Goal: Contribute content: Add original content to the website for others to see

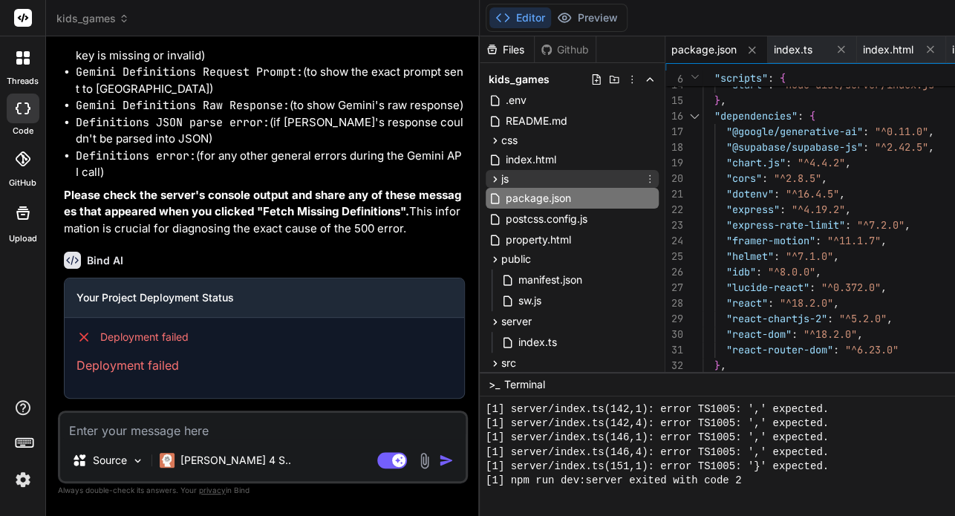
click at [485, 172] on div "js" at bounding box center [571, 179] width 173 height 18
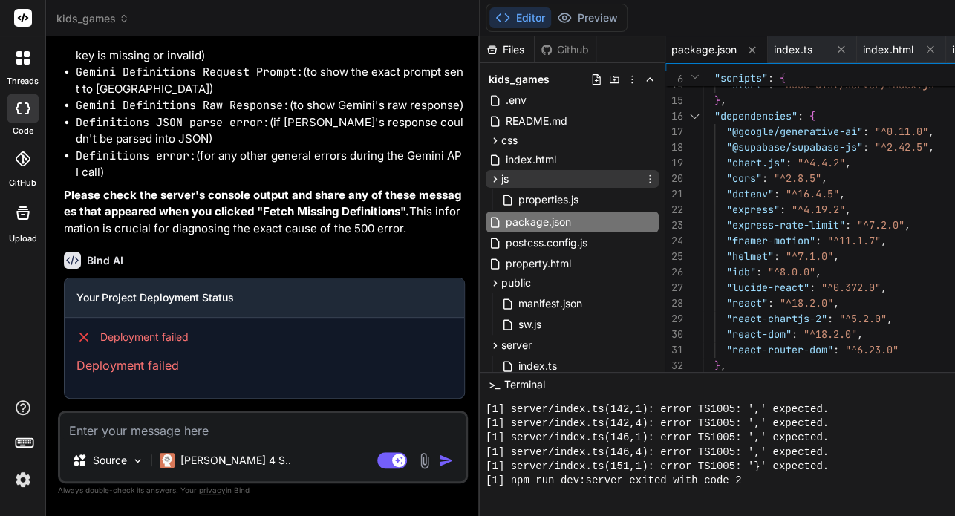
click at [485, 172] on div "js" at bounding box center [571, 179] width 173 height 18
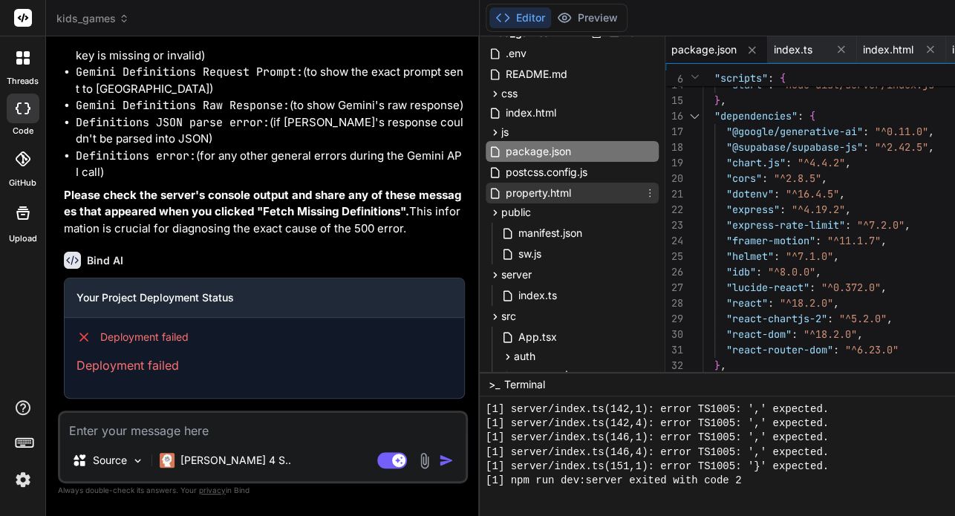
scroll to position [48, 0]
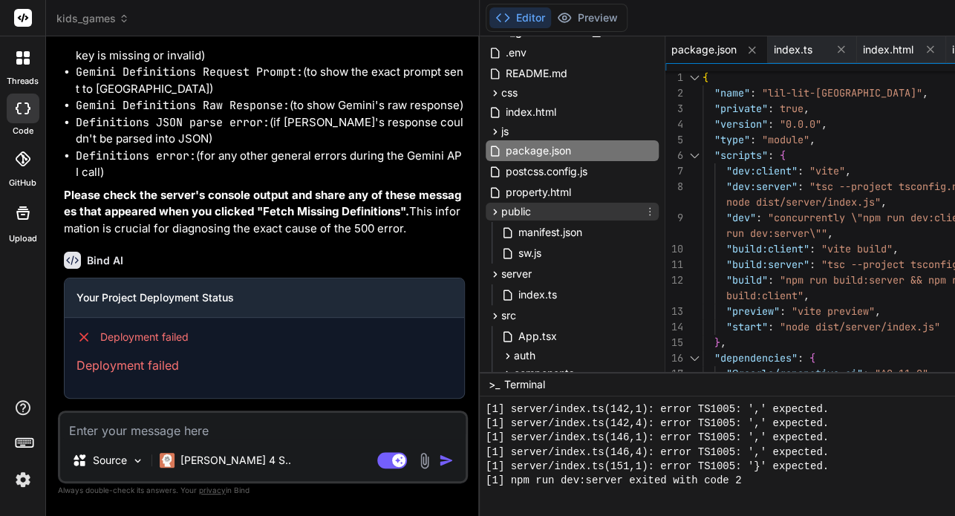
click at [485, 206] on div "public" at bounding box center [571, 212] width 173 height 18
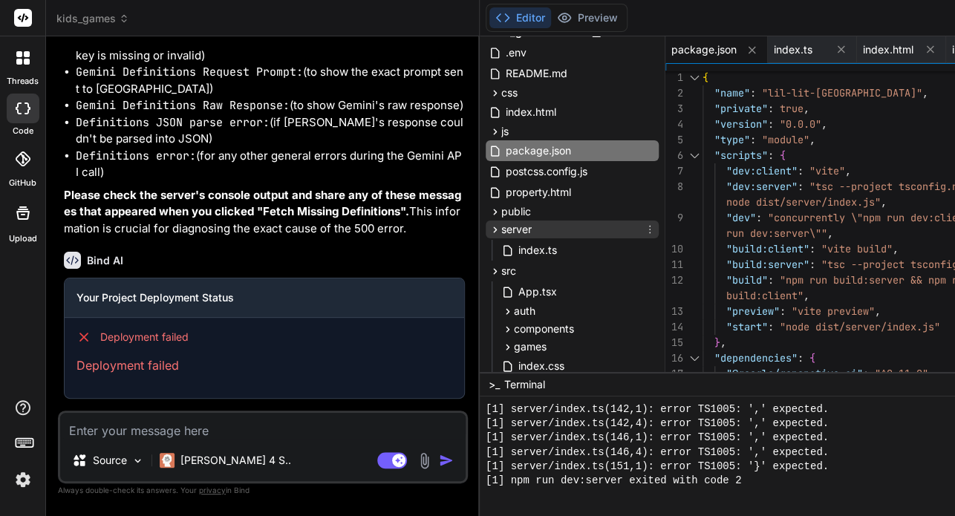
click at [485, 226] on div "server" at bounding box center [571, 229] width 173 height 18
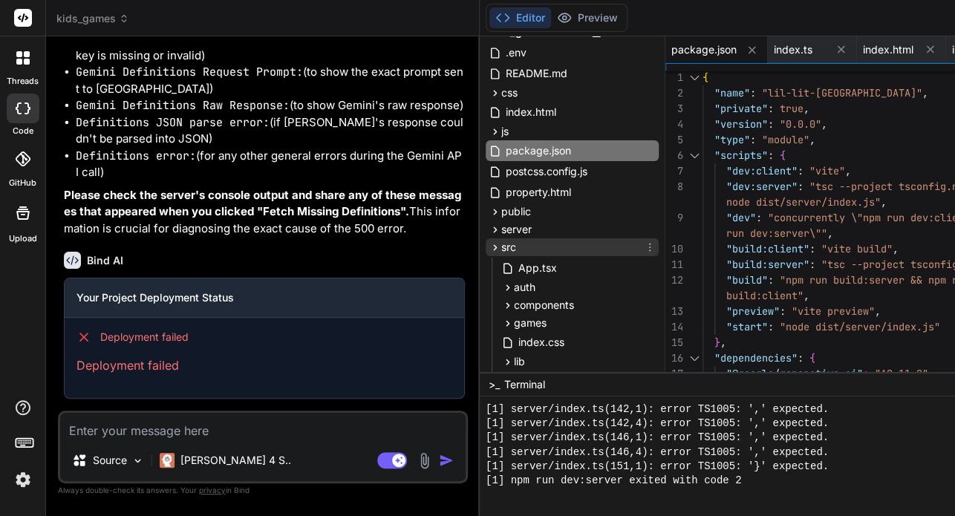
click at [485, 241] on div "src" at bounding box center [571, 247] width 173 height 18
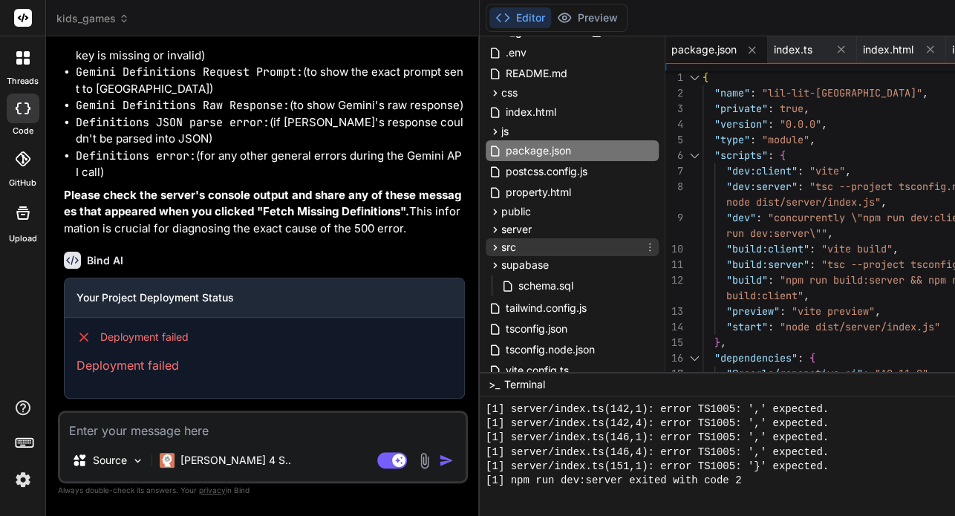
click at [485, 243] on div "src" at bounding box center [571, 247] width 173 height 18
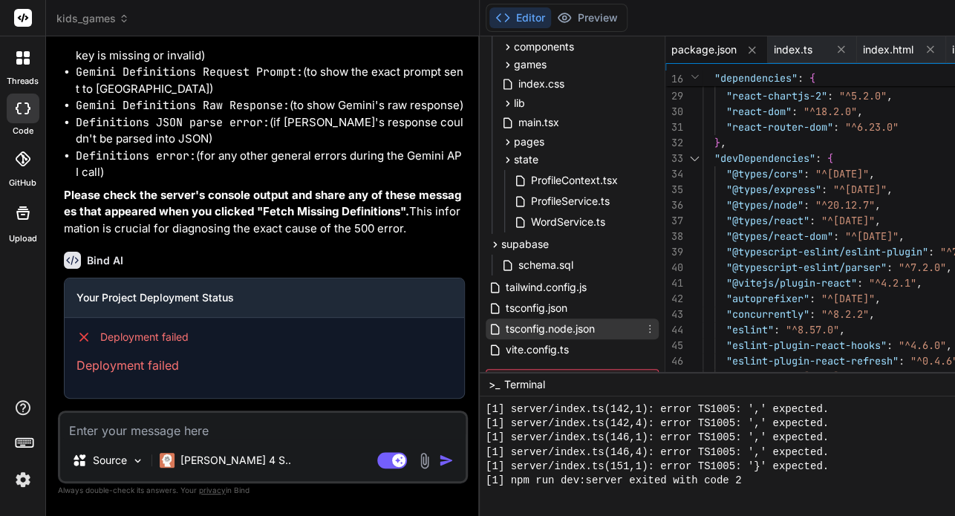
scroll to position [401, 0]
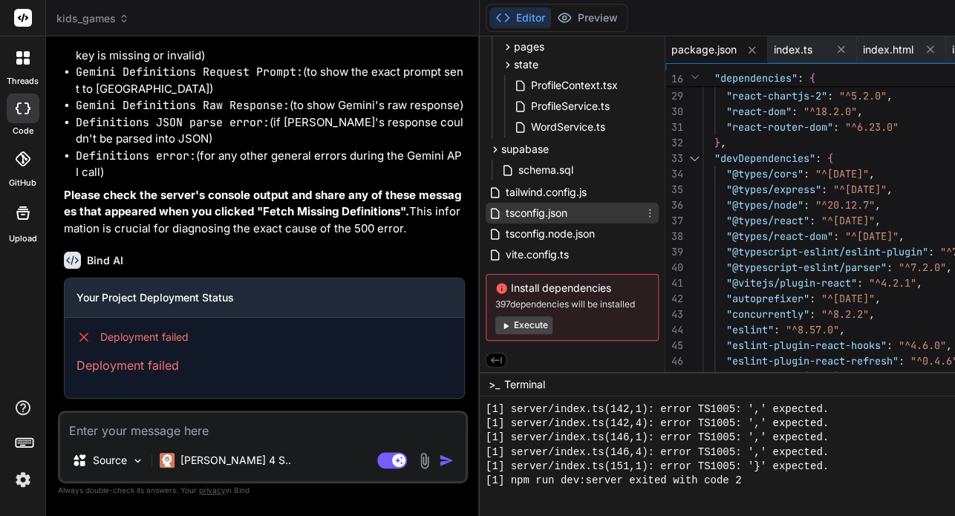
click at [504, 212] on span "tsconfig.json" at bounding box center [536, 213] width 65 height 18
type textarea "}"
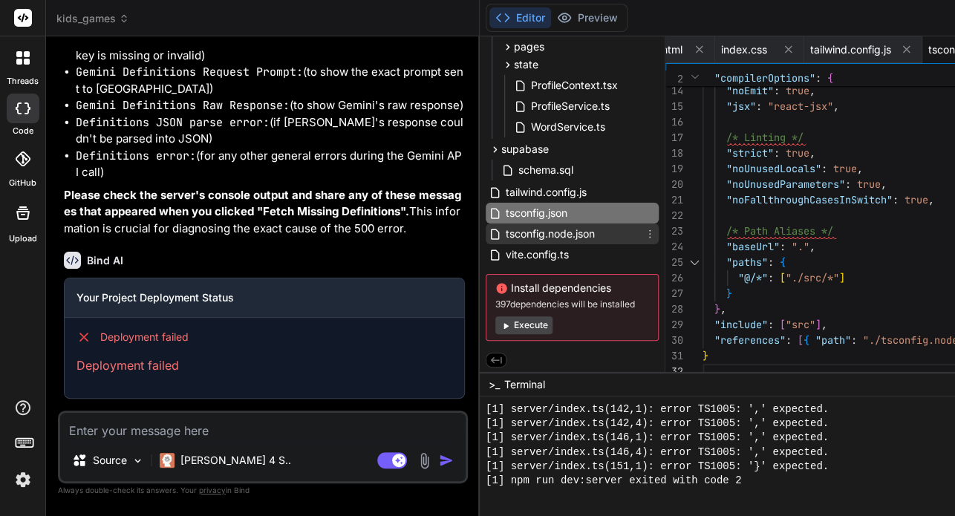
click at [504, 231] on span "tsconfig.node.json" at bounding box center [550, 234] width 92 height 18
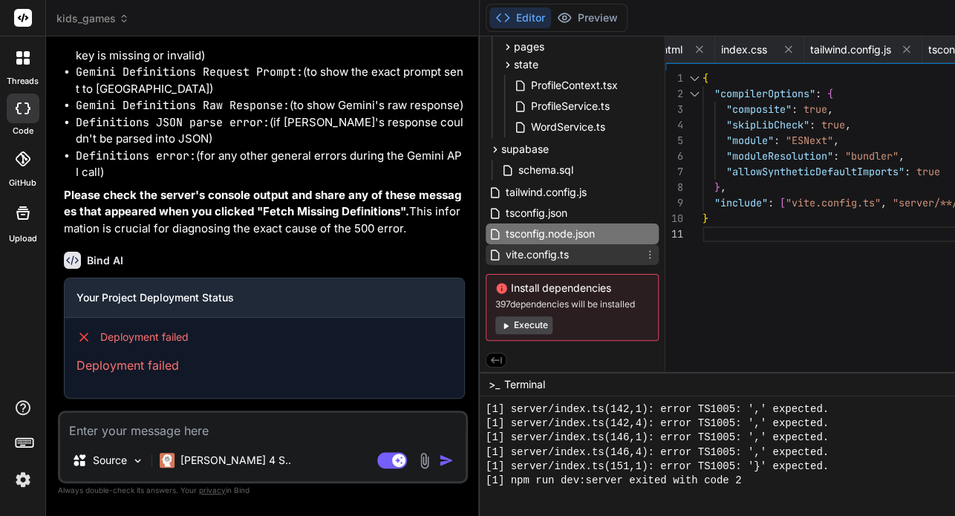
click at [504, 250] on span "vite.config.ts" at bounding box center [537, 255] width 66 height 18
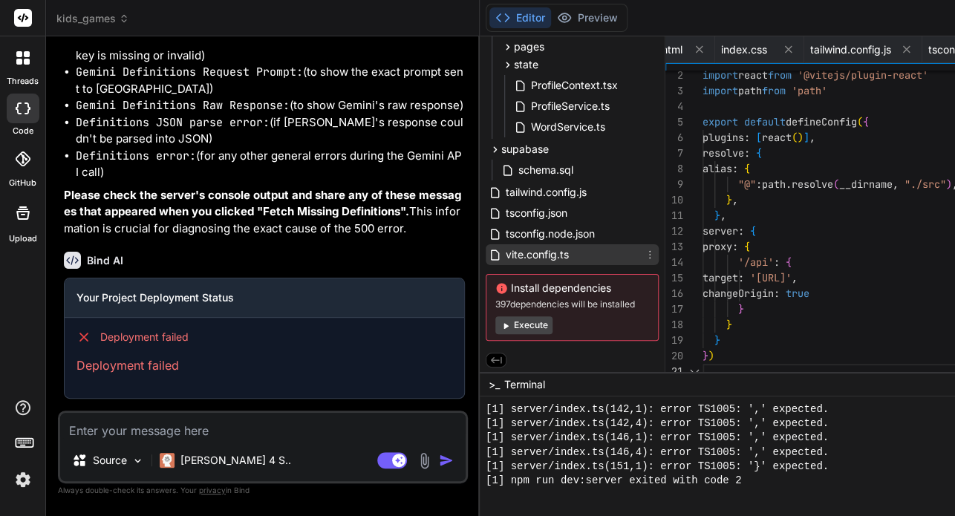
scroll to position [0, 502]
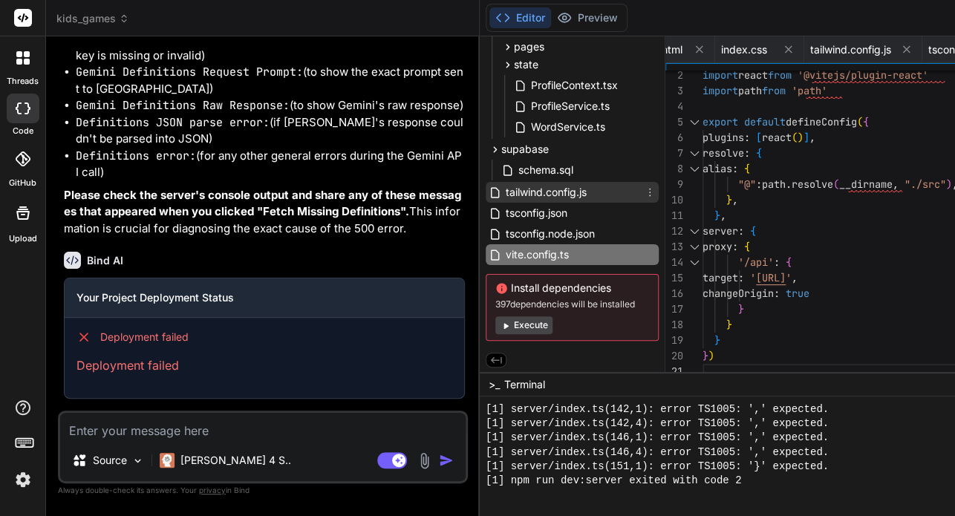
click at [504, 192] on span "tailwind.config.js" at bounding box center [546, 192] width 84 height 18
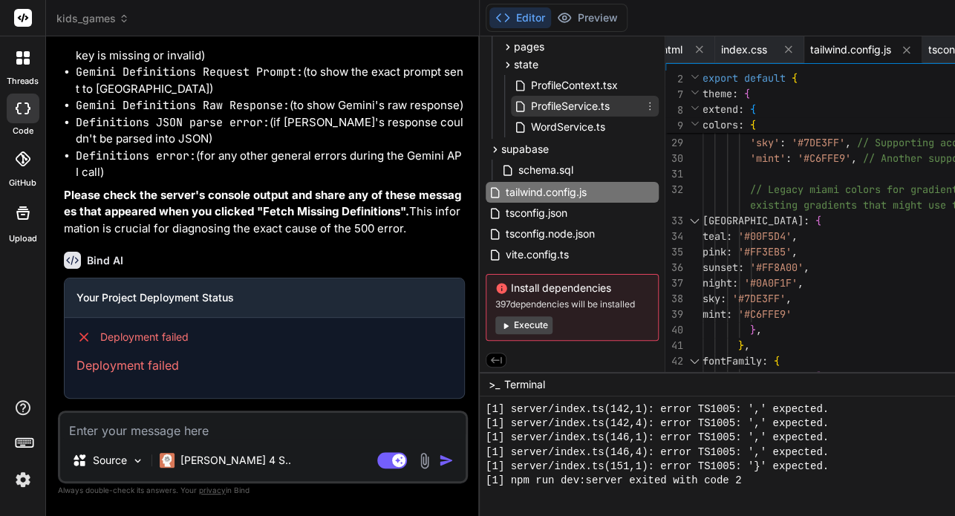
click at [529, 112] on span "ProfileService.ts" at bounding box center [570, 106] width 82 height 18
type textarea "updatedProgress }) } } }"
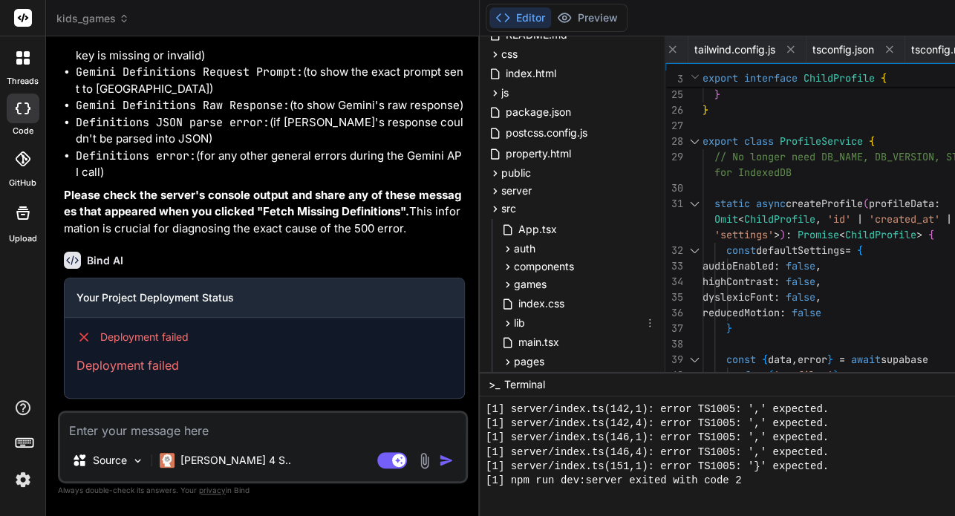
scroll to position [383, 0]
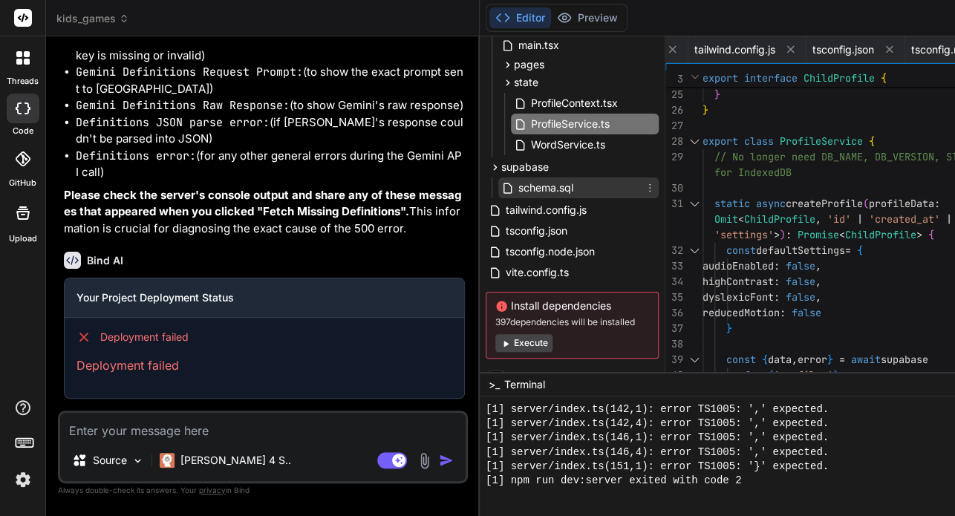
click at [498, 193] on div "schema.sql" at bounding box center [578, 187] width 160 height 21
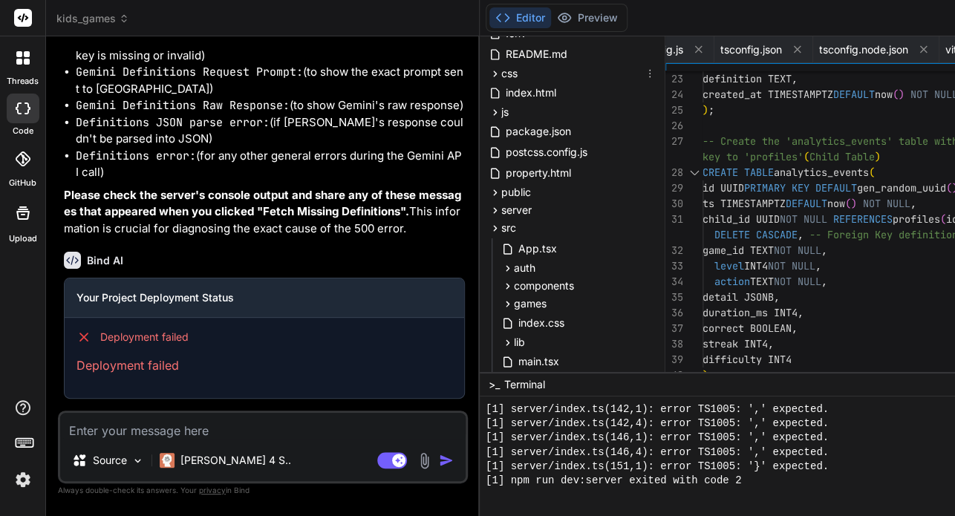
scroll to position [68, 0]
click at [485, 208] on div "server" at bounding box center [571, 209] width 173 height 18
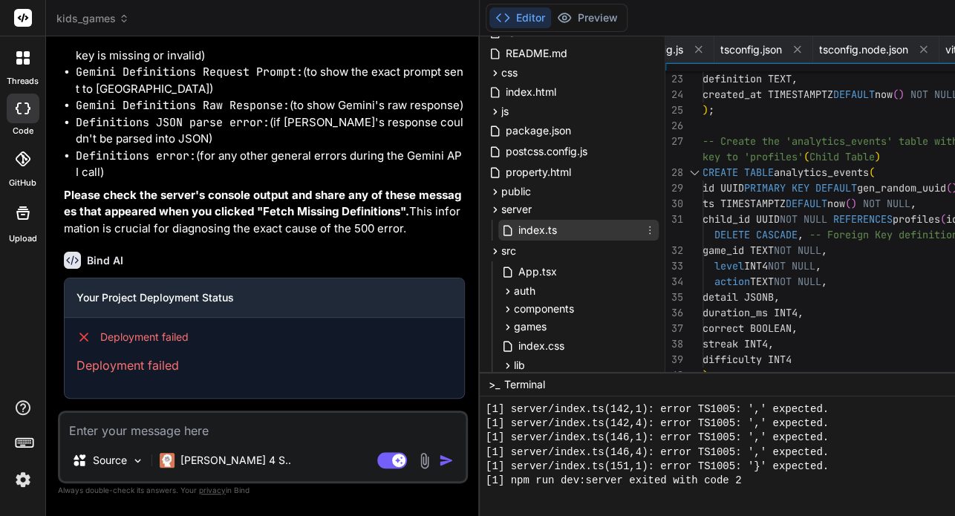
click at [517, 222] on span "index.ts" at bounding box center [538, 230] width 42 height 18
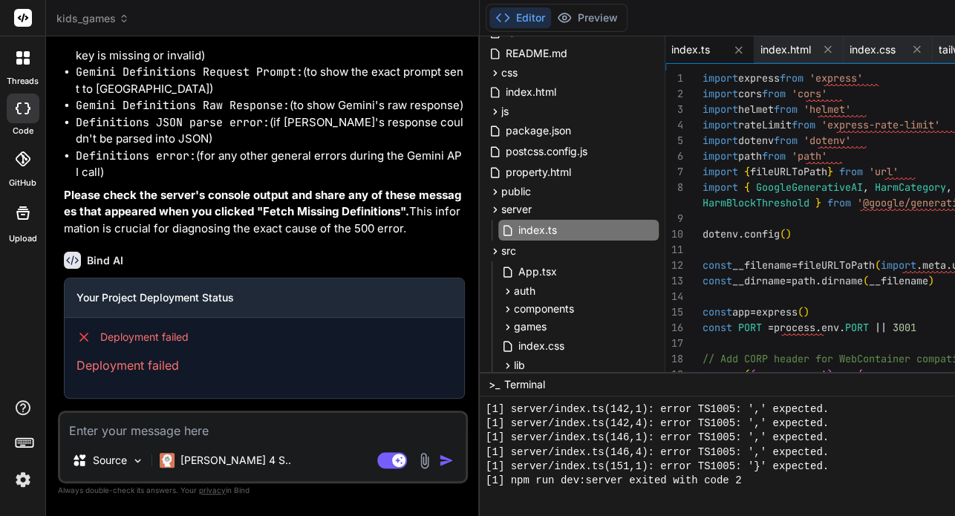
scroll to position [0, 0]
click at [504, 133] on span "package.json" at bounding box center [538, 131] width 68 height 18
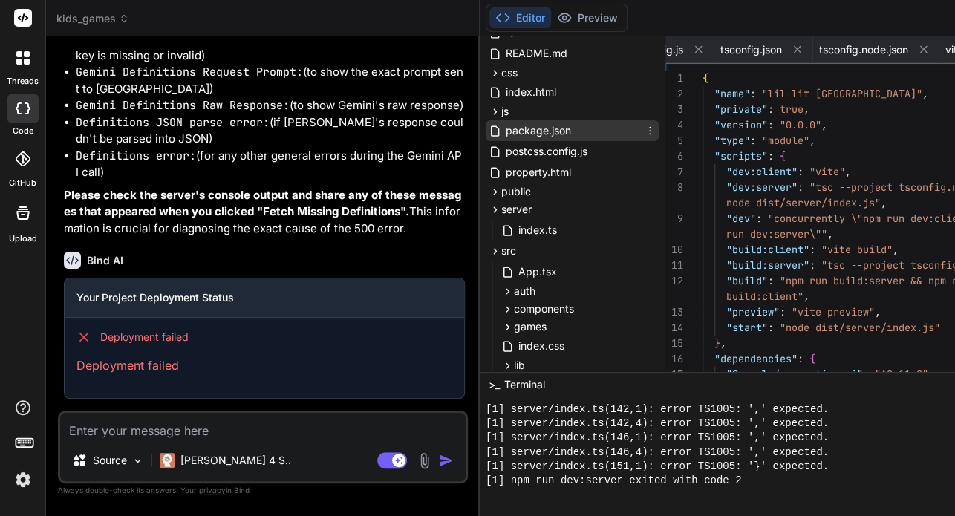
scroll to position [0, 0]
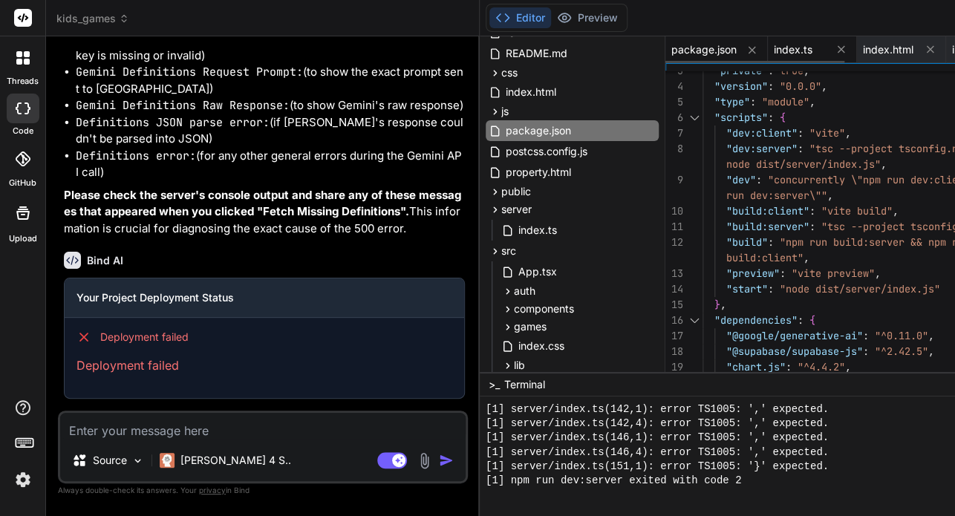
click at [767, 41] on div "index.ts" at bounding box center [811, 49] width 89 height 27
type textarea "app.listen(PORT, () => { console.log(`🚀 Server running on port ${PORT}`) consol…"
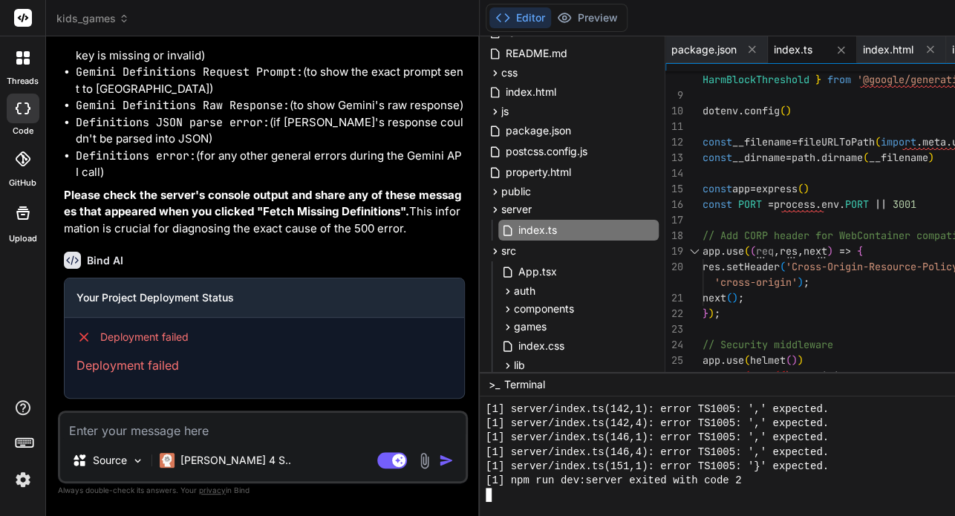
click at [744, 440] on div "[1] server/index.ts(146,1): error TS1005: ',' expected." at bounding box center [778, 438] width 586 height 14
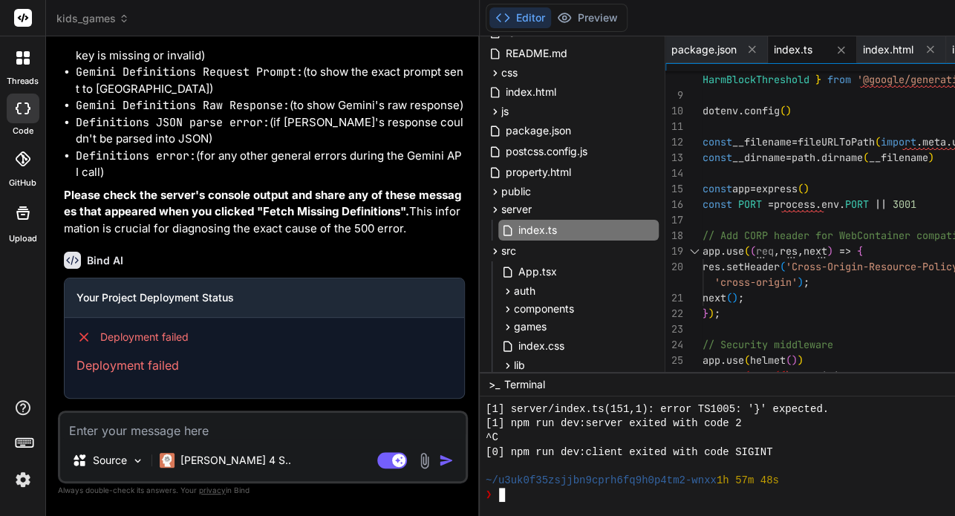
type textarea "npm run build:server"
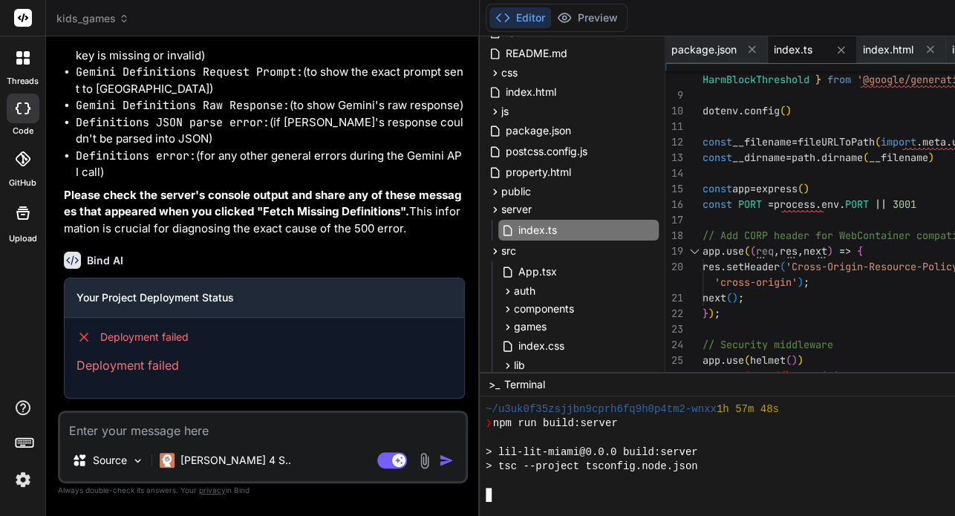
scroll to position [7952, 0]
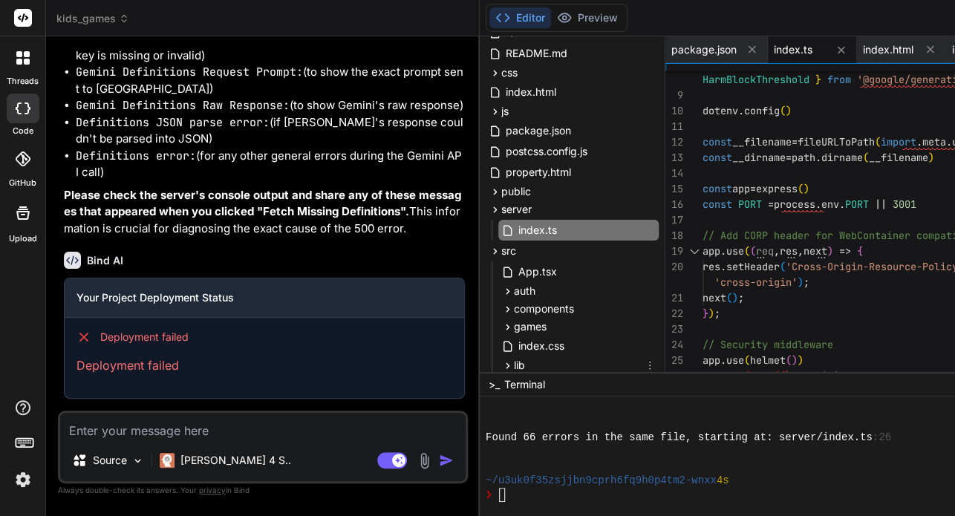
drag, startPoint x: 506, startPoint y: 370, endPoint x: 528, endPoint y: 437, distance: 70.4
click at [528, 437] on div "Files Github kids_games .env README.md css calendar.css property-details.css st…" at bounding box center [919, 275] width 880 height 479
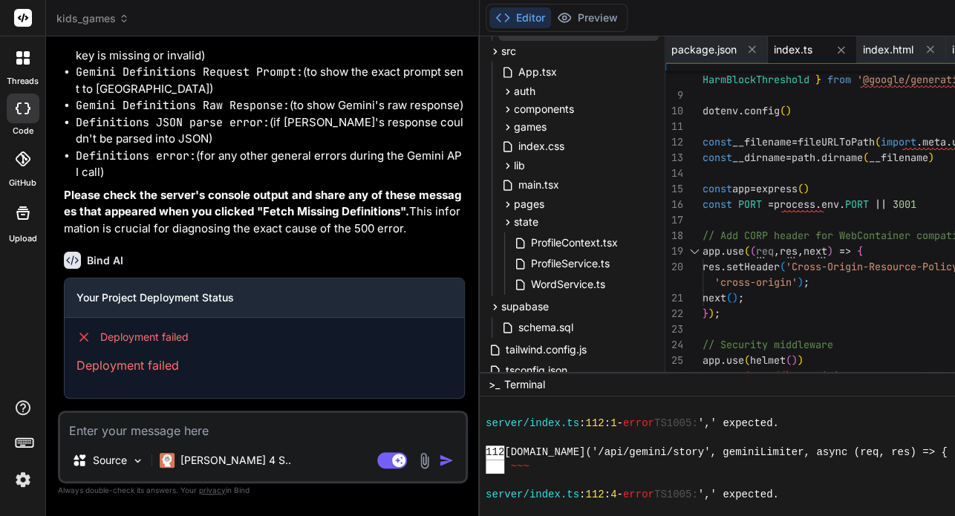
scroll to position [278, 0]
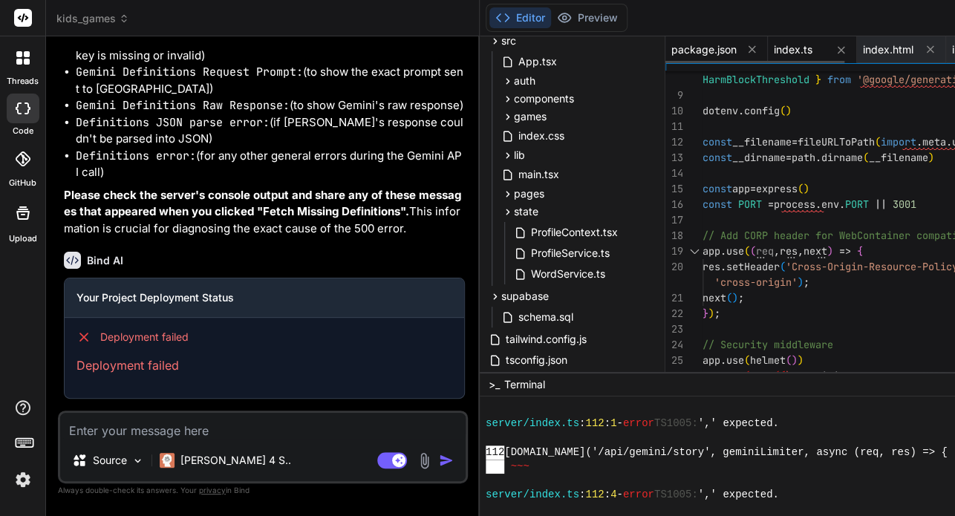
click at [671, 50] on span "package.json" at bounding box center [703, 49] width 65 height 15
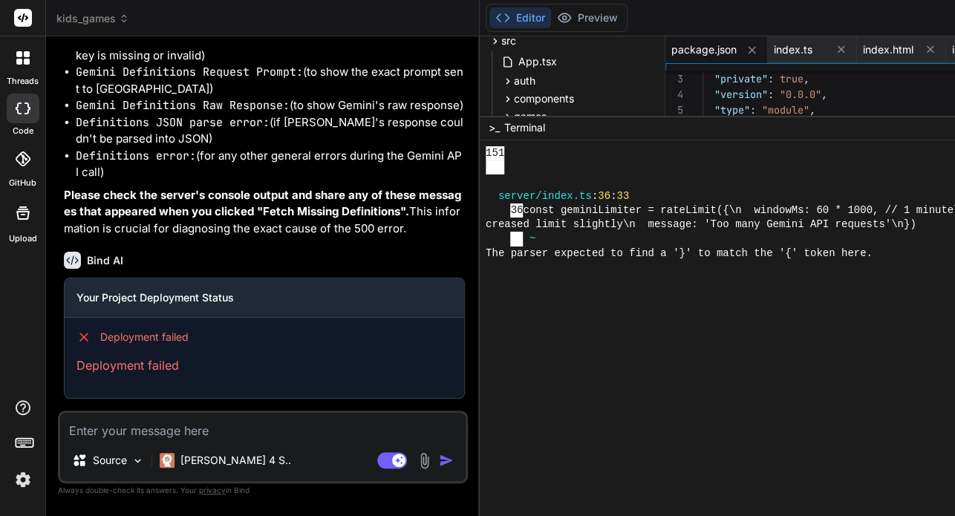
scroll to position [7694, 0]
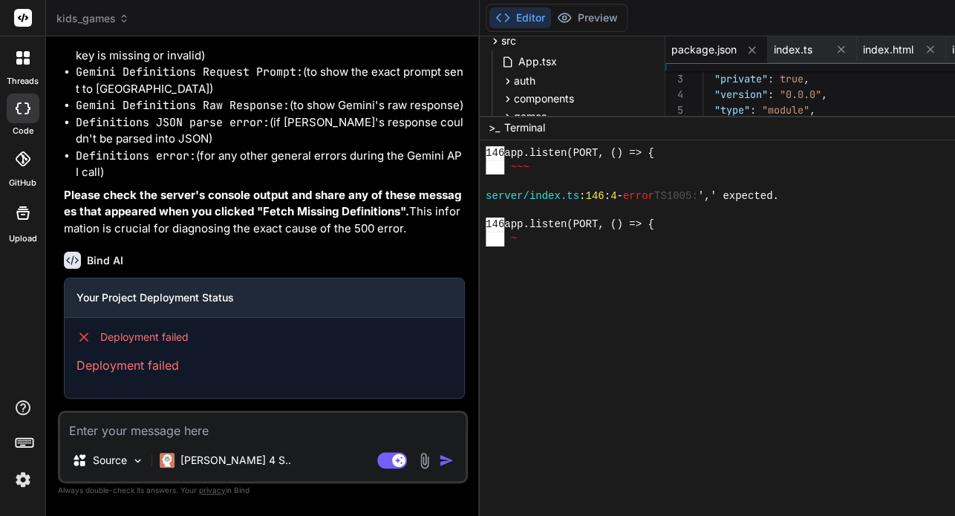
type textarea ""postcss": "^8.4.38", "tailwindcss": "^3.4.3", "typescript": "^5.2.2", "vite": …"
drag, startPoint x: 347, startPoint y: 180, endPoint x: 324, endPoint y: 180, distance: 23.0
click at [324, 180] on div "Bind AI Web Search Created with Pixso. Code Generator You Bind AI You're right,…" at bounding box center [262, 275] width 433 height 479
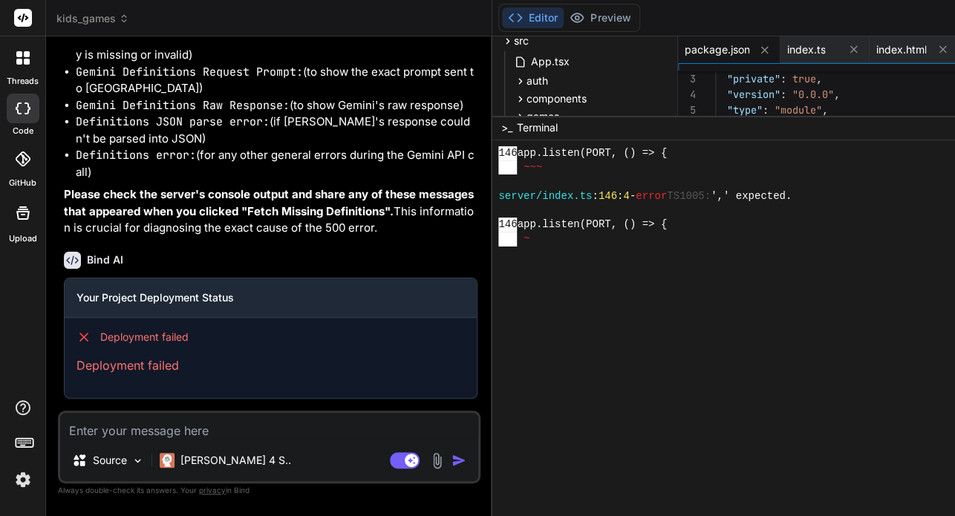
scroll to position [6695, 0]
type textarea "x"
type textarea ""eslint-plugin-react-refresh": "^0.4.6", "postcss": "^8.4.38", "tailwindcss": "…"
type textarea "x"
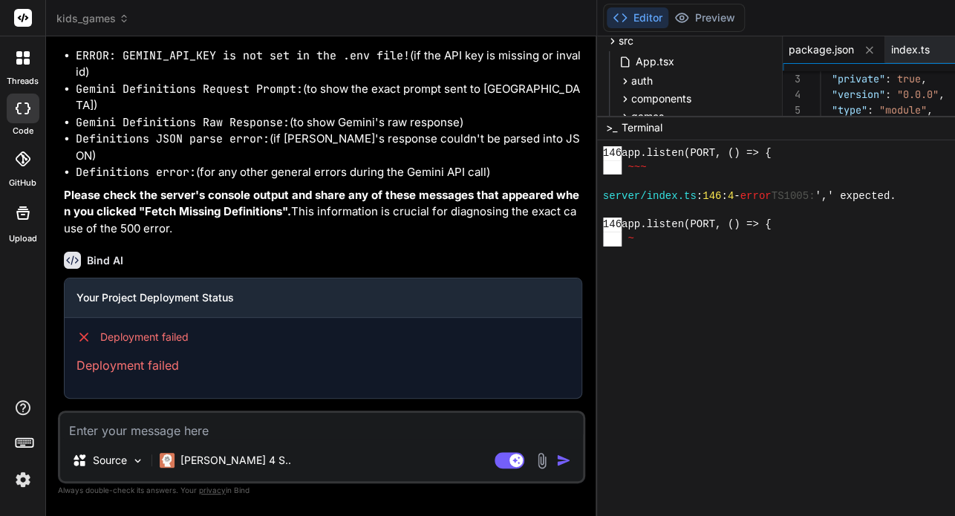
type textarea ""eslint-plugin-react-hooks": "^4.6.0", "eslint-plugin-react-refresh": "^0.4.6",…"
type textarea "x"
type textarea ""eslint-plugin-react-refresh": "^0.4.6", "postcss": "^8.4.38", "tailwindcss": "…"
type textarea "x"
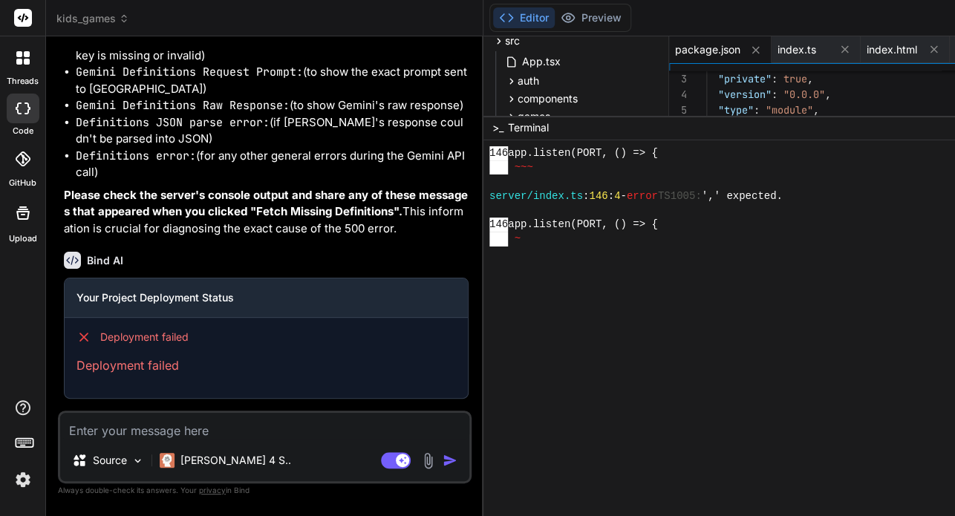
type textarea ""tailwindcss": "^3.4.3", "typescript": "^5.2.2", "vite": "^5.2.0" } }"
type textarea "x"
type textarea ""typescript": "^5.2.2", "vite": "^5.2.0" } }"
drag, startPoint x: 355, startPoint y: 189, endPoint x: 288, endPoint y: 207, distance: 69.1
click at [288, 207] on div "Bind AI Web Search Created with Pixso. Code Generator You Bind AI You're right,…" at bounding box center [264, 275] width 437 height 479
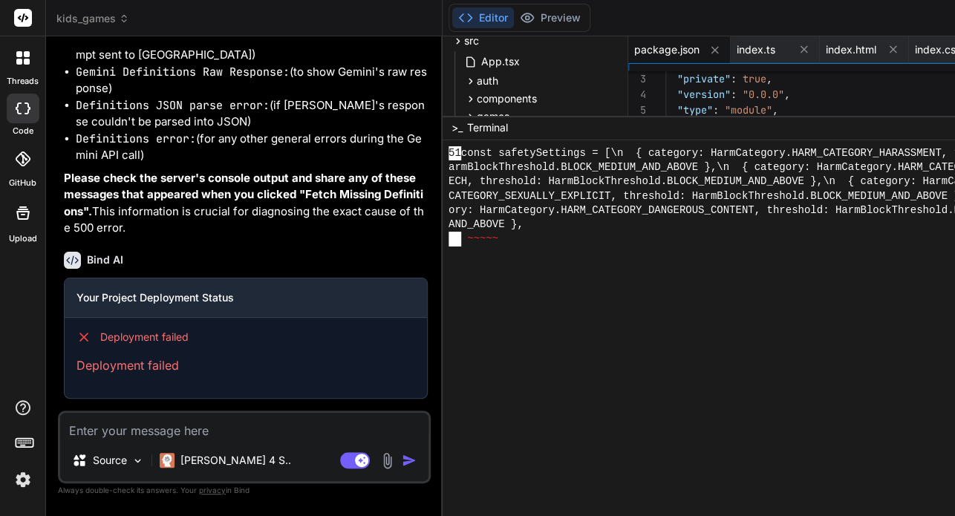
scroll to position [4295, 0]
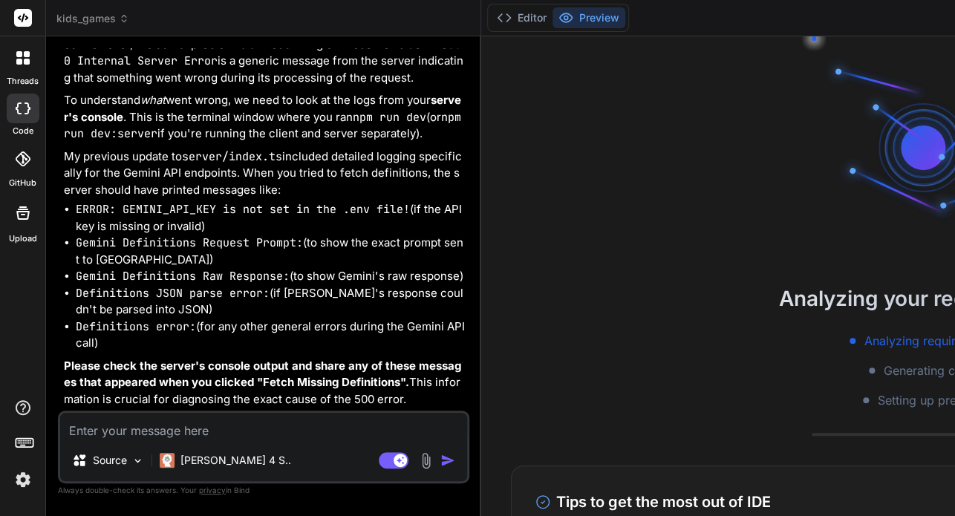
scroll to position [4803, 0]
click at [491, 24] on button "Editor" at bounding box center [522, 17] width 62 height 21
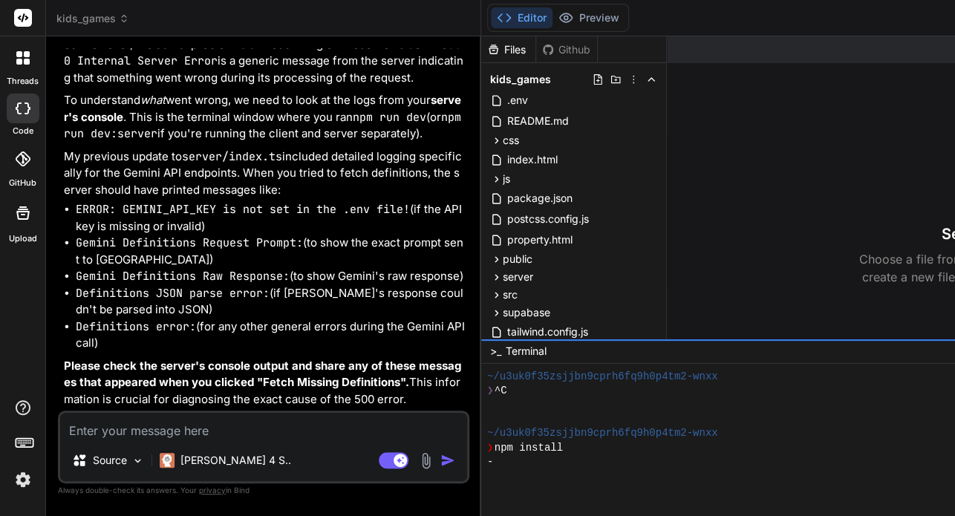
drag, startPoint x: 629, startPoint y: 373, endPoint x: 629, endPoint y: 304, distance: 69.8
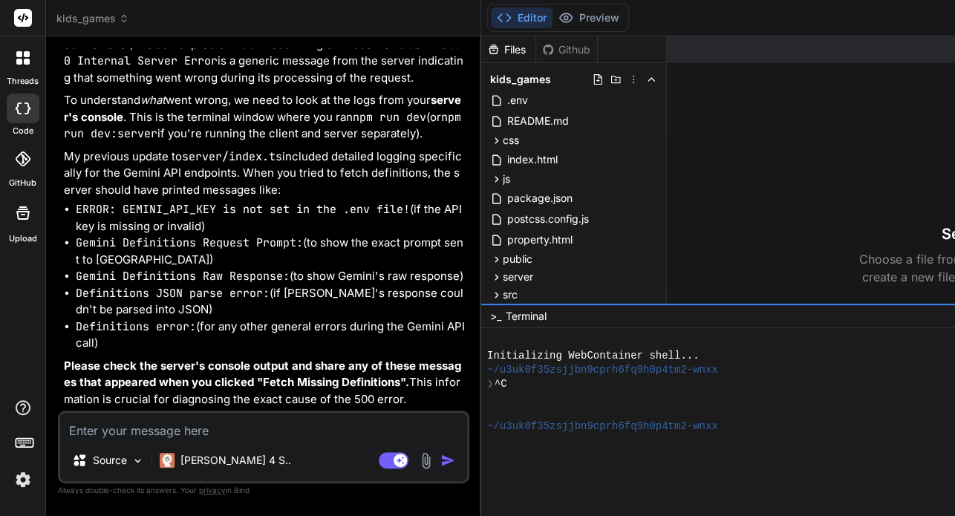
scroll to position [0, 0]
click at [611, 402] on div at bounding box center [783, 398] width 592 height 14
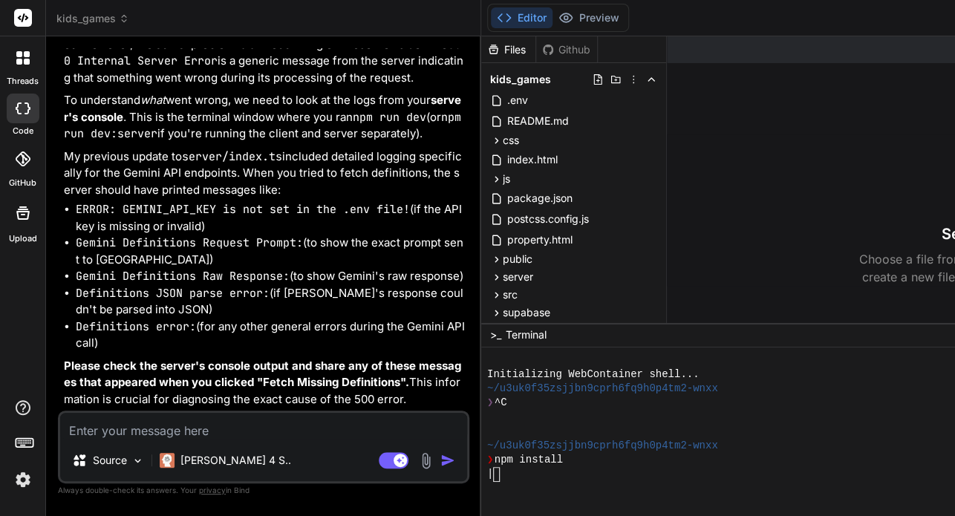
drag, startPoint x: 622, startPoint y: 304, endPoint x: 613, endPoint y: 322, distance: 20.6
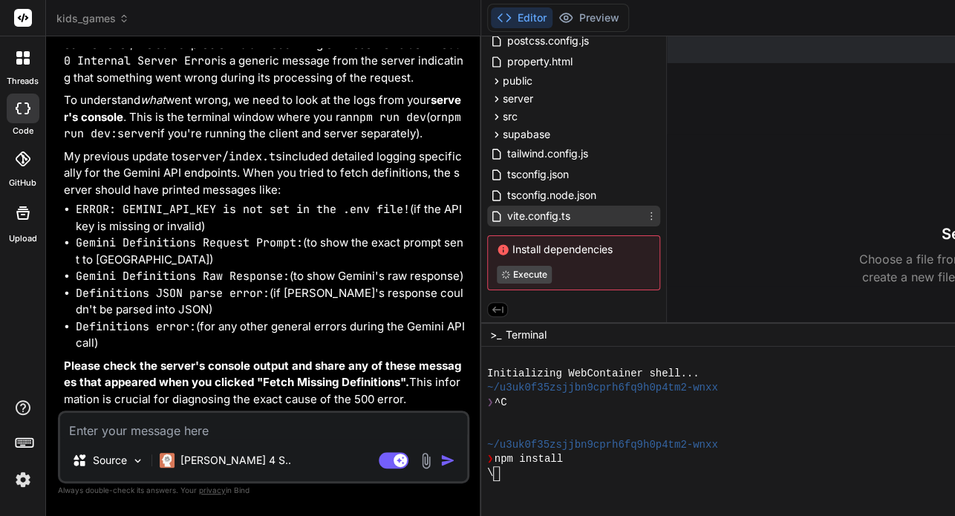
click at [487, 212] on div "vite.config.ts" at bounding box center [573, 216] width 173 height 21
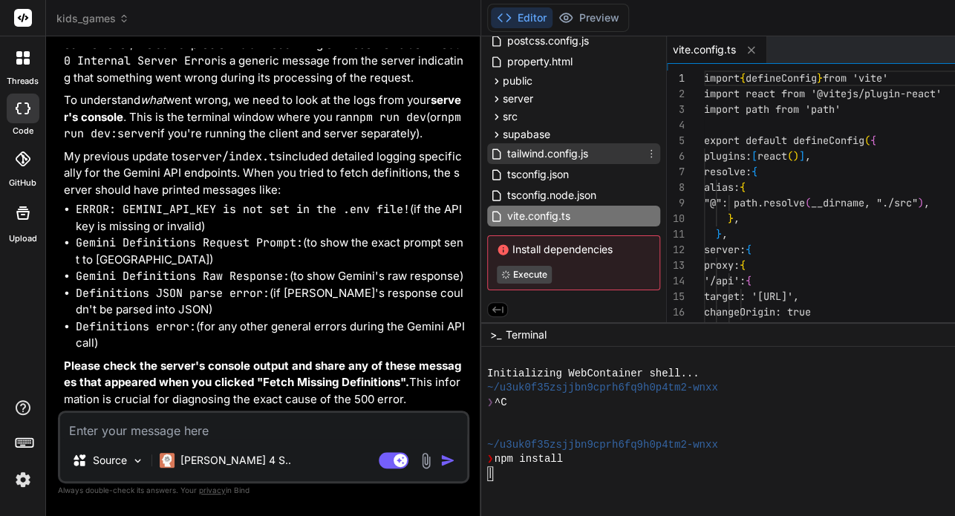
type textarea "x"
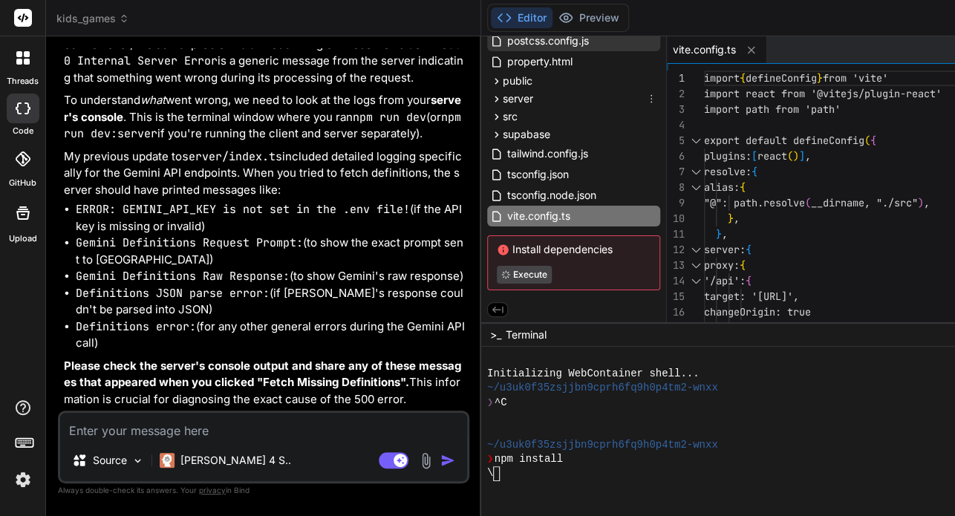
scroll to position [122, 0]
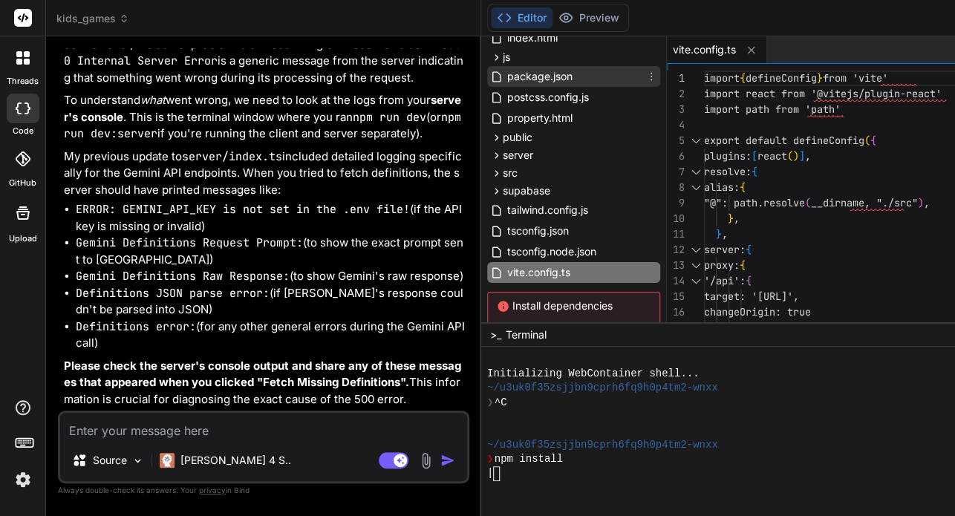
click at [487, 82] on div "package.json" at bounding box center [573, 76] width 173 height 21
type textarea ""tailwindcss": "^3.4.3", "typescript": "^5.2.2", "vite": "^5.2.0" } }"
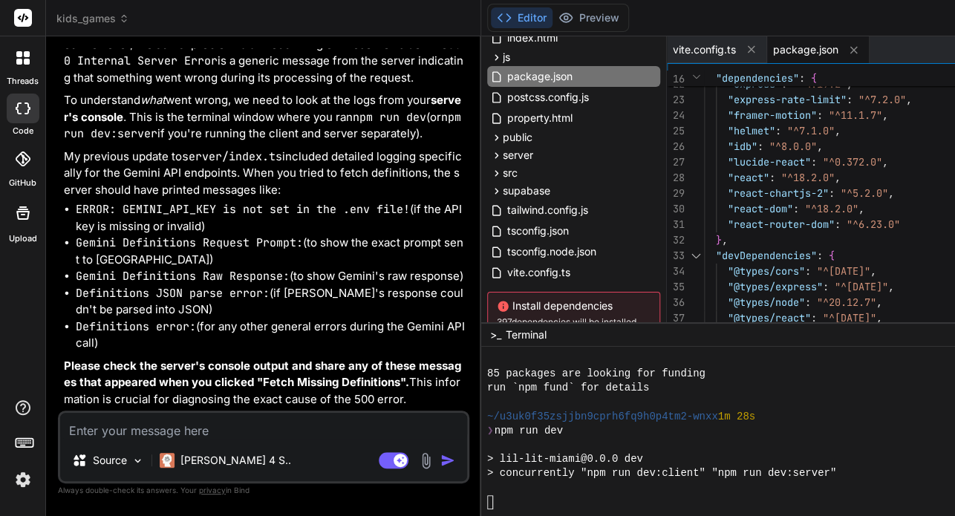
scroll to position [270, 0]
type textarea "x"
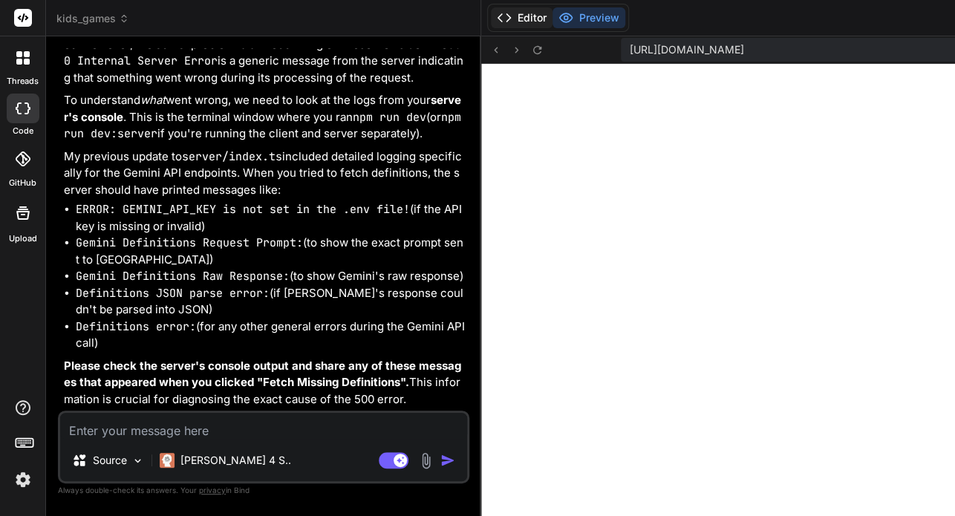
scroll to position [1410, 0]
click at [491, 22] on button "Editor" at bounding box center [522, 17] width 62 height 21
